Goal: Task Accomplishment & Management: Manage account settings

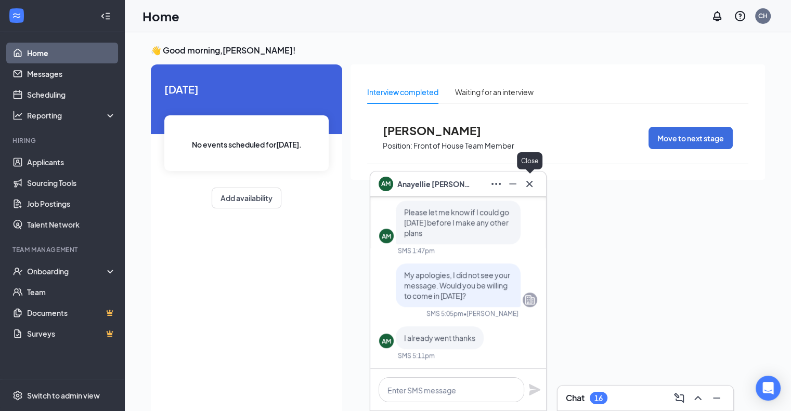
click at [534, 187] on icon "Cross" at bounding box center [529, 184] width 12 height 12
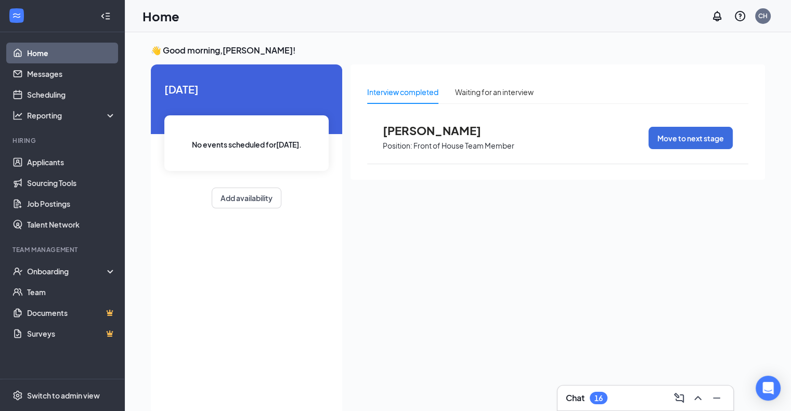
click at [623, 401] on div "Chat 16" at bounding box center [645, 398] width 159 height 17
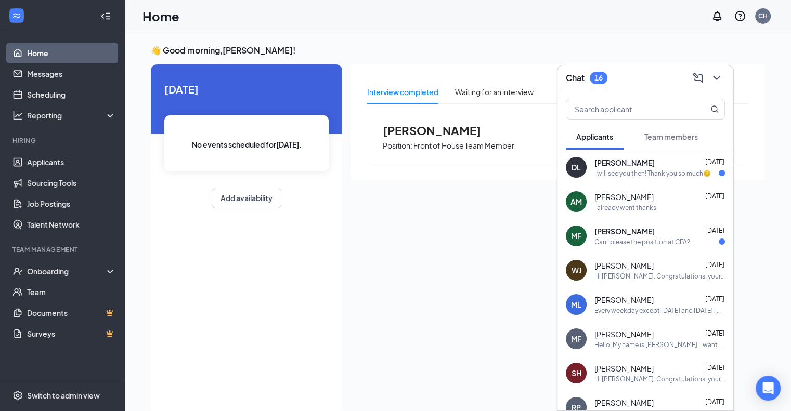
click at [632, 169] on div "I will see you then! Thank you so much😊" at bounding box center [652, 173] width 116 height 9
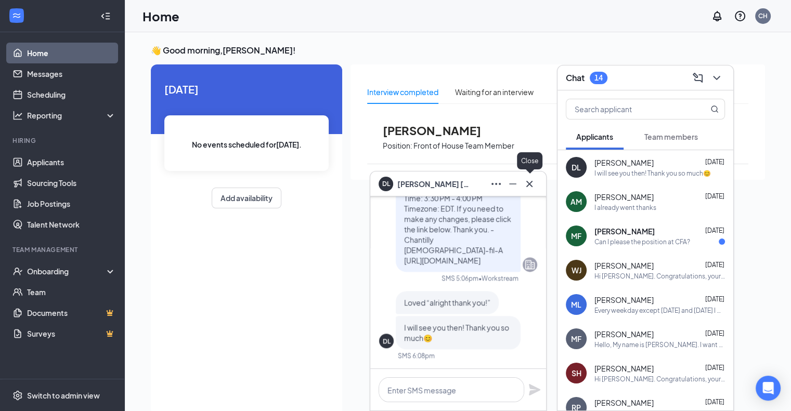
click at [528, 185] on icon "Cross" at bounding box center [529, 183] width 6 height 6
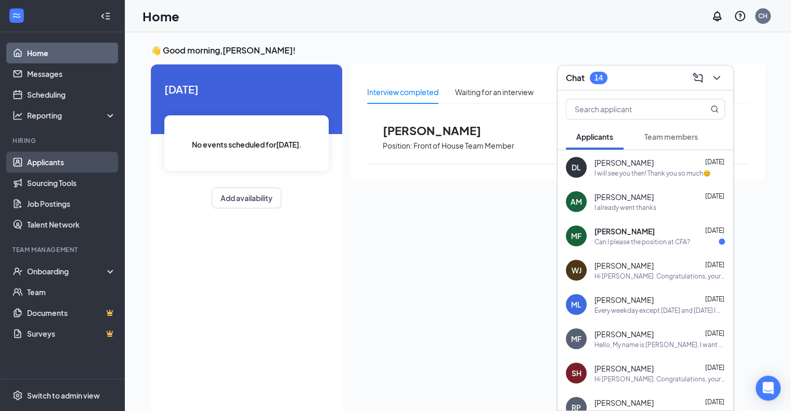
click at [73, 172] on link "Applicants" at bounding box center [71, 162] width 89 height 21
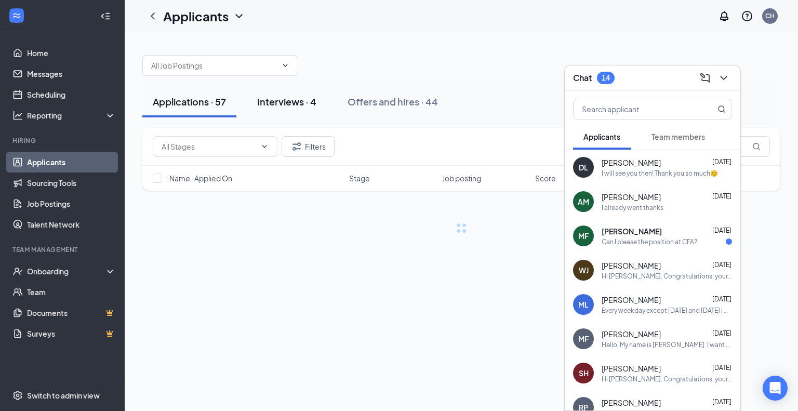
click at [293, 111] on button "Interviews · 4" at bounding box center [287, 101] width 80 height 31
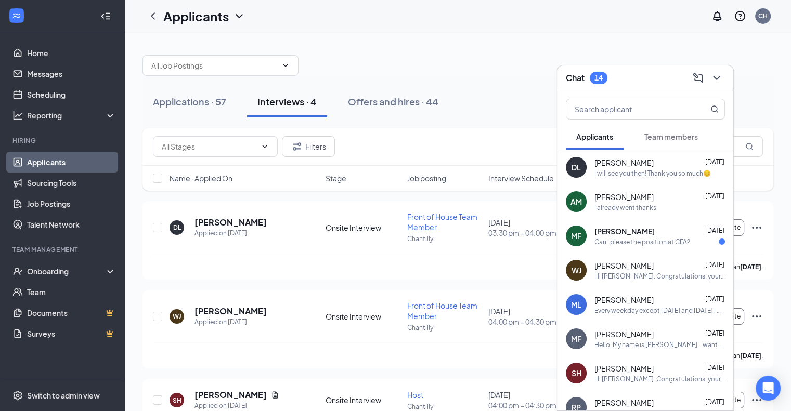
click at [646, 78] on div "Chat 14" at bounding box center [645, 78] width 159 height 16
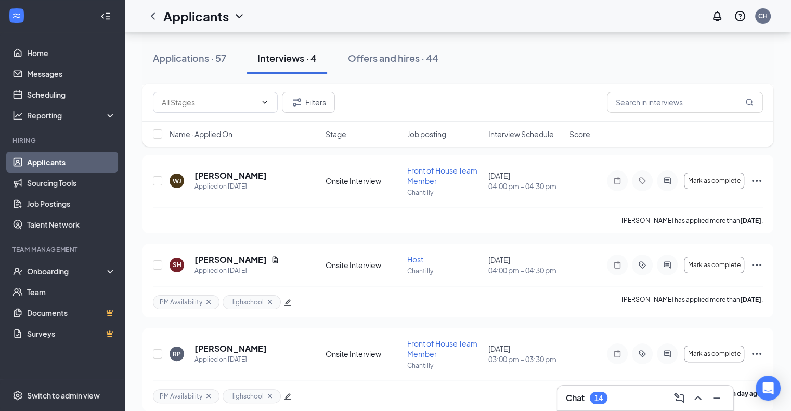
scroll to position [147, 0]
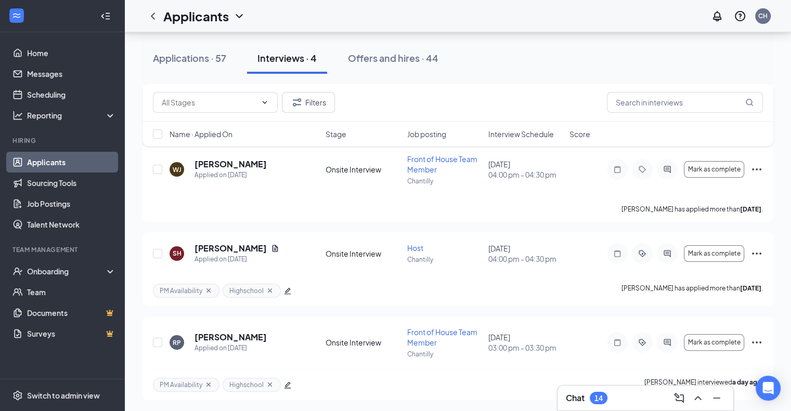
click at [628, 394] on div "Chat 14" at bounding box center [645, 398] width 159 height 17
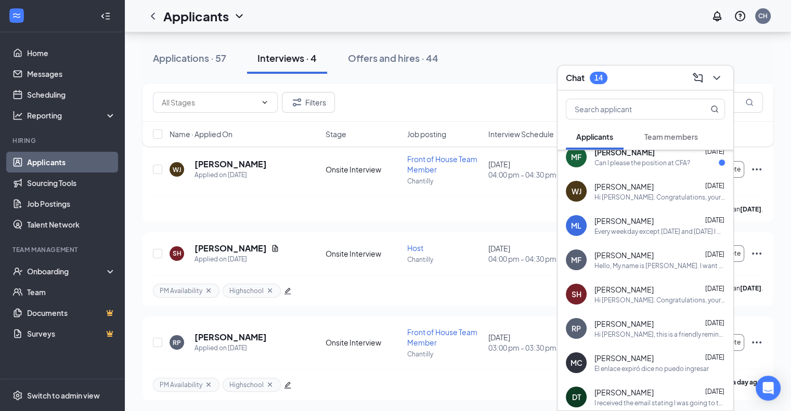
scroll to position [173, 0]
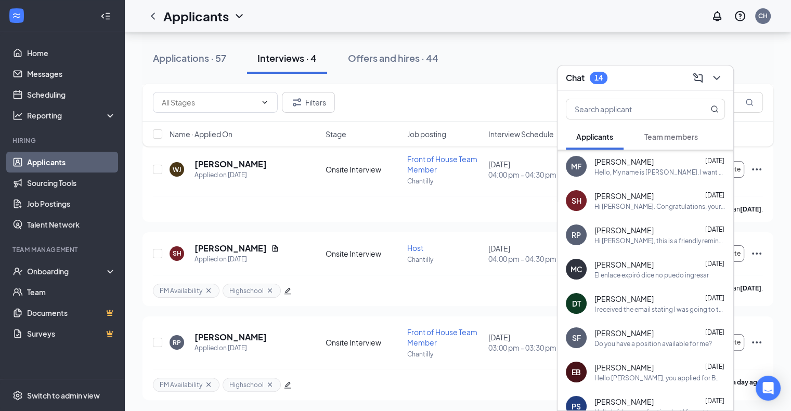
click at [647, 84] on div "Chat 14" at bounding box center [645, 78] width 159 height 16
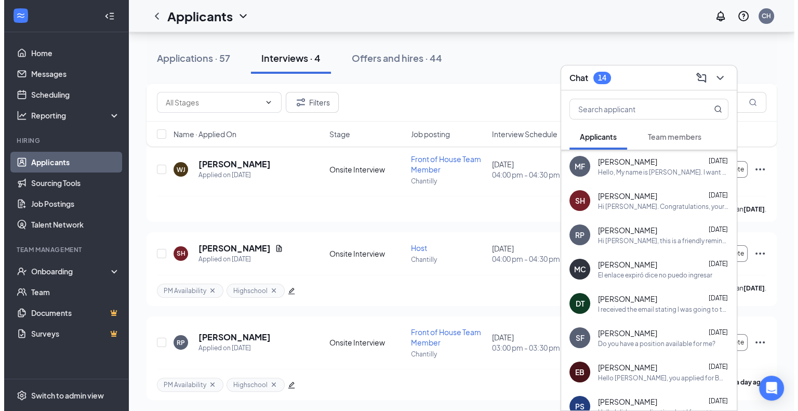
scroll to position [0, 0]
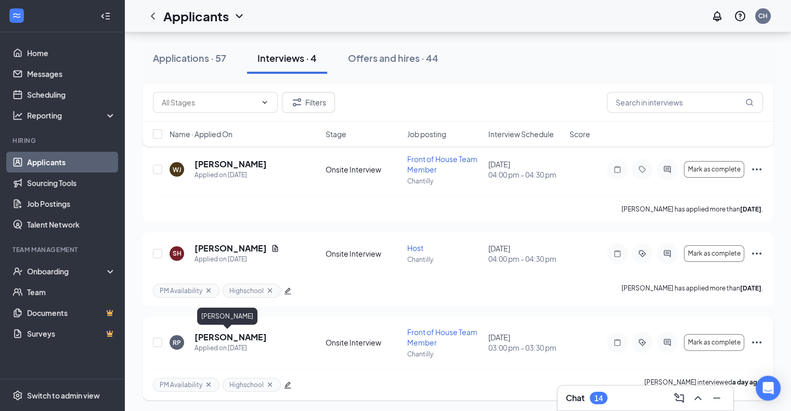
click at [221, 334] on h5 "[PERSON_NAME]" at bounding box center [230, 337] width 72 height 11
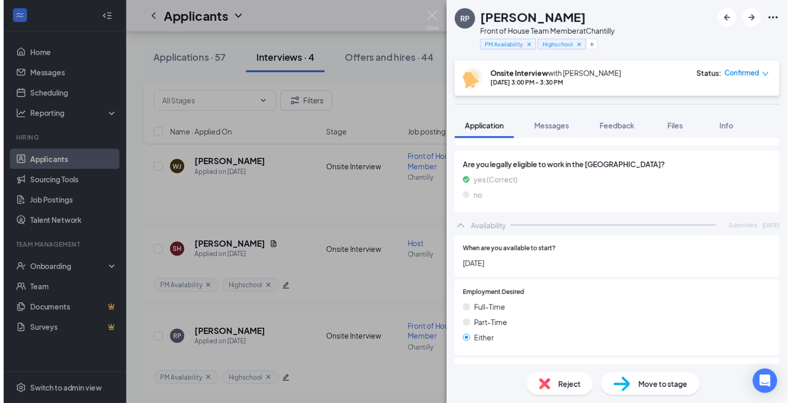
scroll to position [556, 0]
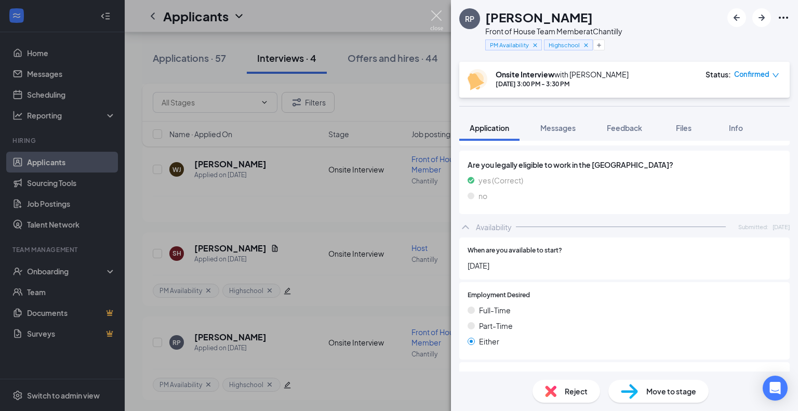
click at [442, 22] on img at bounding box center [436, 20] width 13 height 20
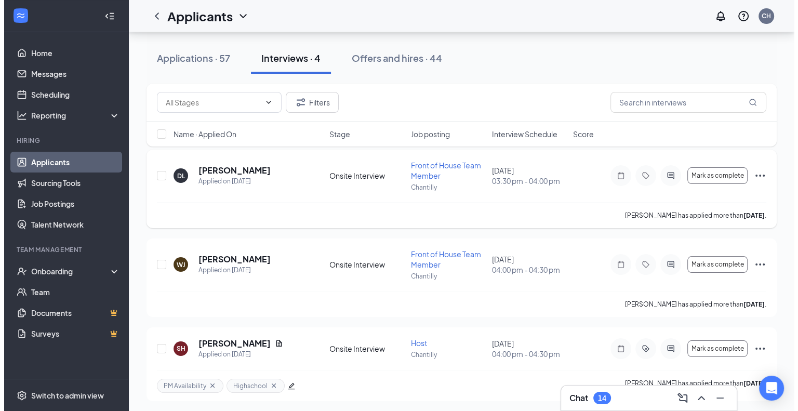
scroll to position [50, 0]
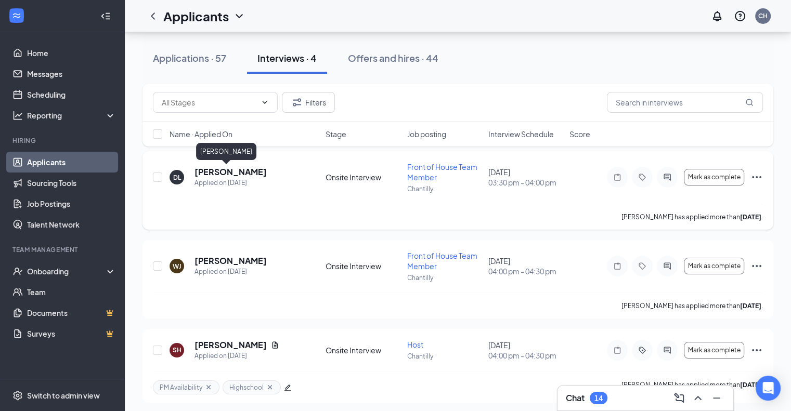
click at [214, 170] on h5 "[PERSON_NAME]" at bounding box center [230, 171] width 72 height 11
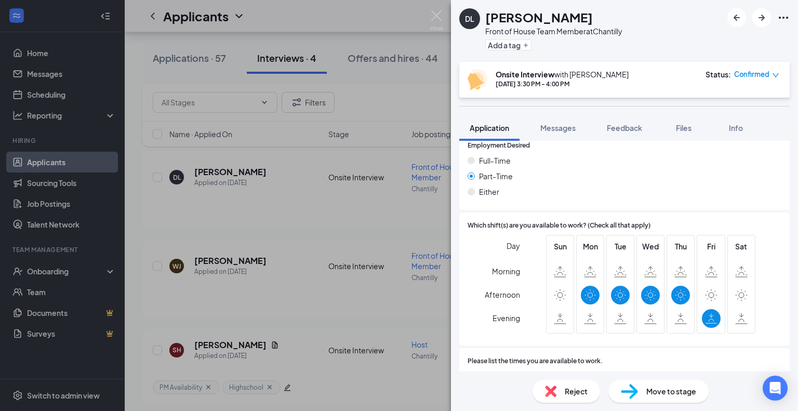
scroll to position [809, 0]
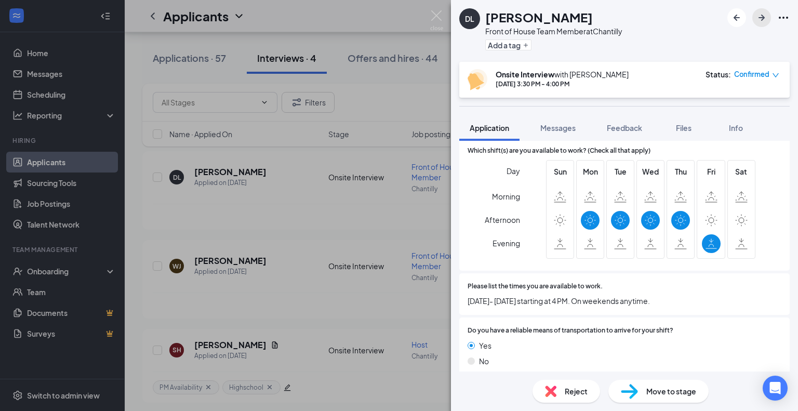
click at [767, 21] on icon "ArrowRight" at bounding box center [762, 17] width 12 height 12
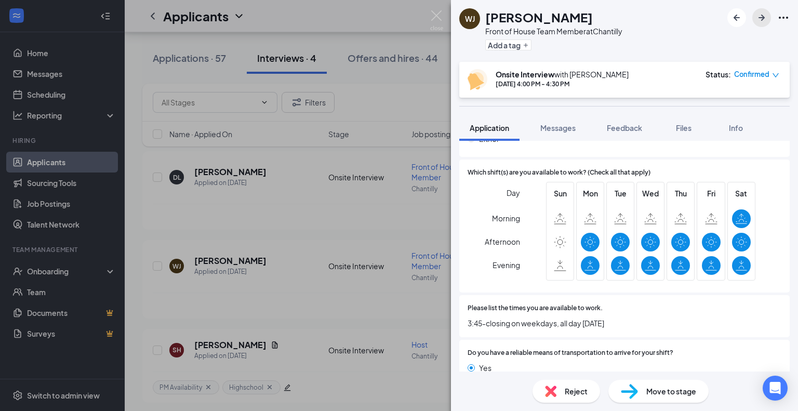
scroll to position [771, 0]
